Goal: Task Accomplishment & Management: Complete application form

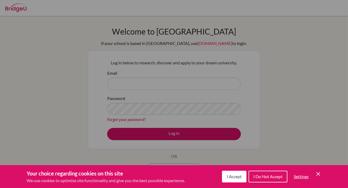
click at [229, 173] on button "I Accept" at bounding box center [234, 177] width 24 height 12
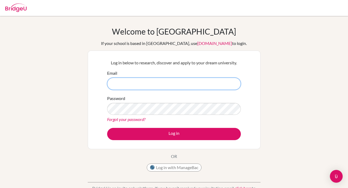
click at [169, 87] on input "Email" at bounding box center [174, 84] width 134 height 12
type input "sarang.han@students.hope.edu.kh"
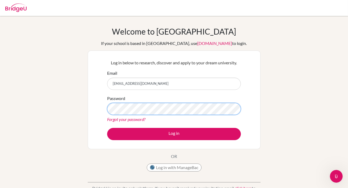
click at [107, 128] on button "Log in" at bounding box center [174, 134] width 134 height 12
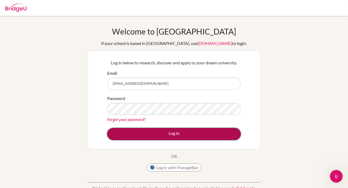
click at [177, 135] on button "Log in" at bounding box center [174, 134] width 134 height 12
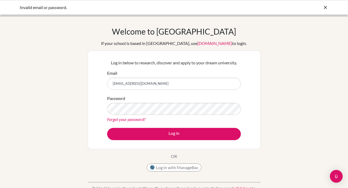
click at [327, 6] on icon at bounding box center [325, 7] width 5 height 5
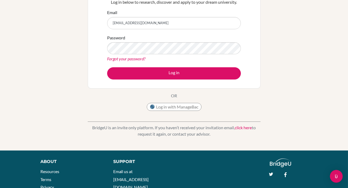
scroll to position [63, 0]
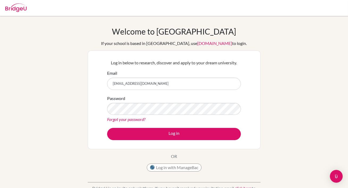
click at [24, 11] on img at bounding box center [15, 7] width 21 height 9
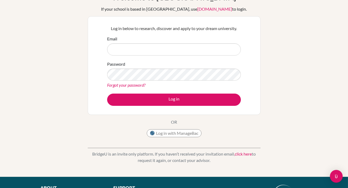
scroll to position [35, 0]
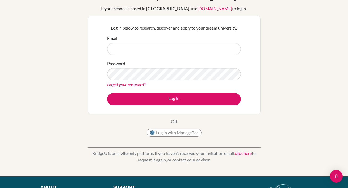
click at [242, 154] on link "click here" at bounding box center [243, 153] width 17 height 5
